Goal: Information Seeking & Learning: Learn about a topic

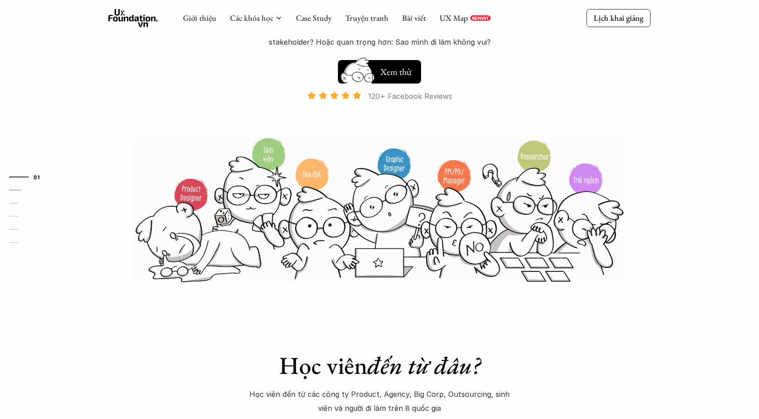
scroll to position [126, 0]
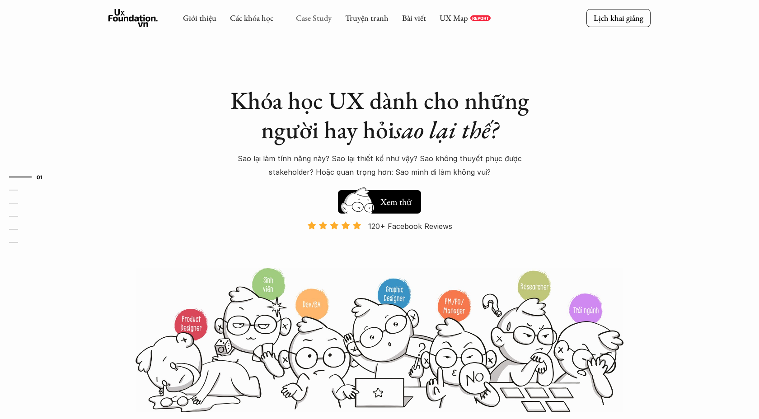
click at [312, 19] on link "Case Study" at bounding box center [314, 18] width 36 height 10
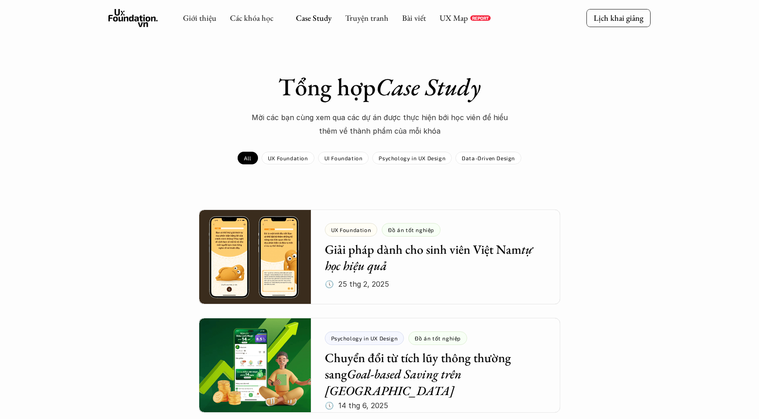
click at [479, 158] on p "Data-Driven Design" at bounding box center [488, 158] width 53 height 6
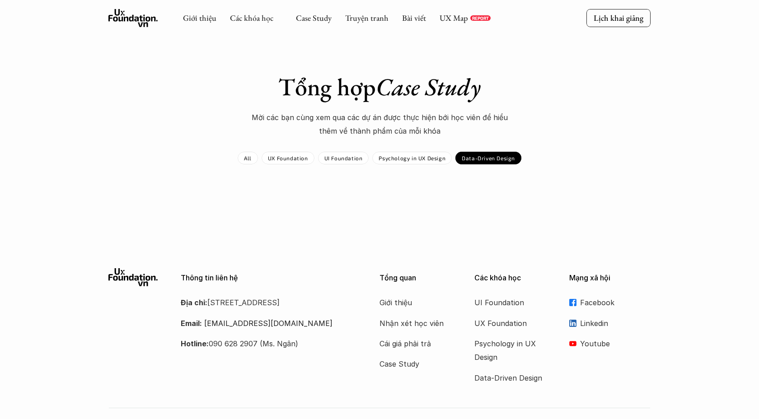
click at [400, 159] on p "Psychology in UX Design" at bounding box center [412, 158] width 67 height 6
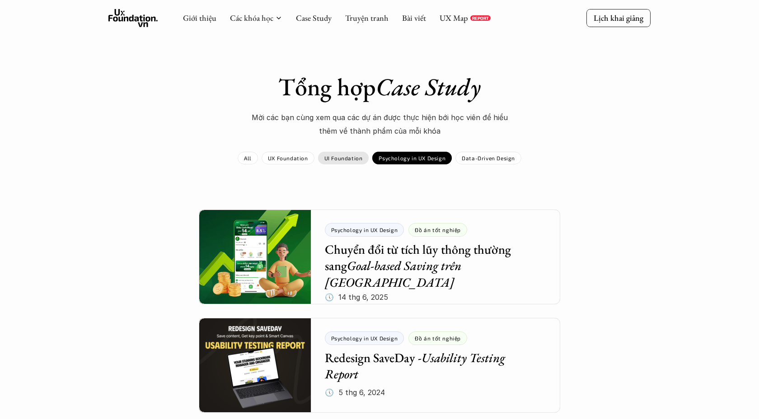
click at [358, 158] on p "UI Foundation" at bounding box center [344, 158] width 38 height 6
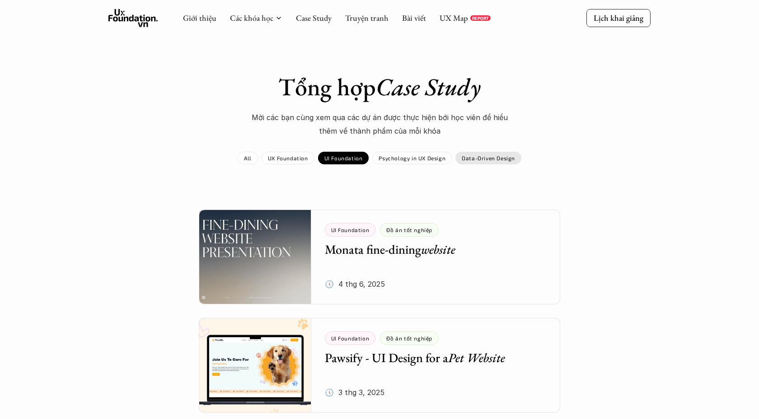
click at [499, 158] on p "Data-Driven Design" at bounding box center [488, 158] width 53 height 6
